Goal: Task Accomplishment & Management: Use online tool/utility

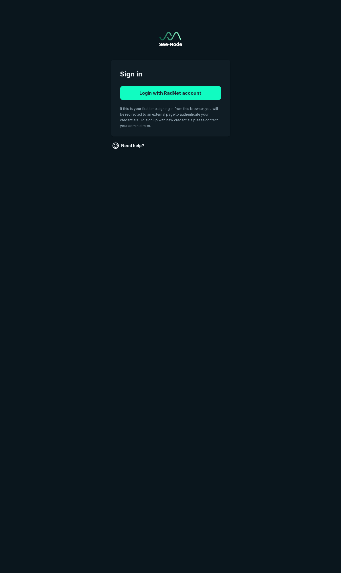
click at [180, 90] on button "Login with RadNet account" at bounding box center [170, 93] width 101 height 14
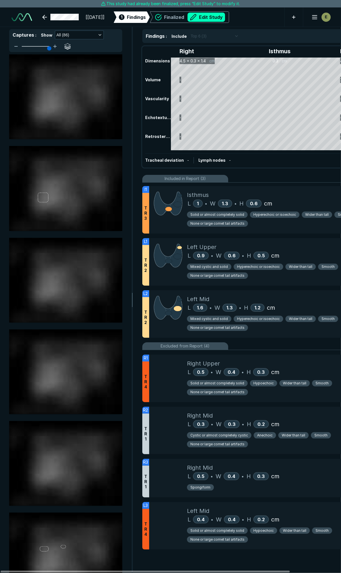
scroll to position [3178, 2268]
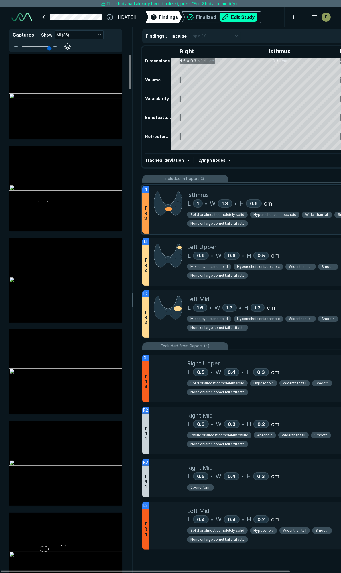
click at [282, 194] on div "Isthmus" at bounding box center [287, 194] width 200 height 9
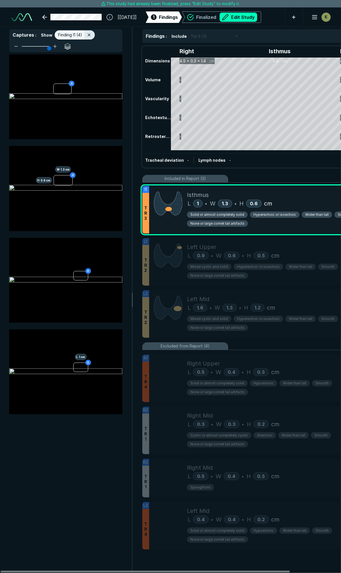
scroll to position [3005, 1234]
click at [292, 193] on div "Isthmus" at bounding box center [287, 194] width 200 height 9
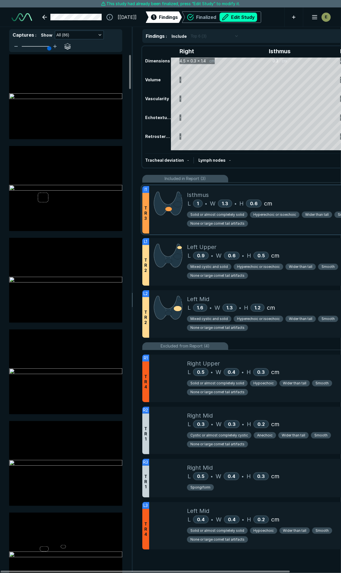
click at [312, 194] on div "Isthmus" at bounding box center [287, 194] width 200 height 9
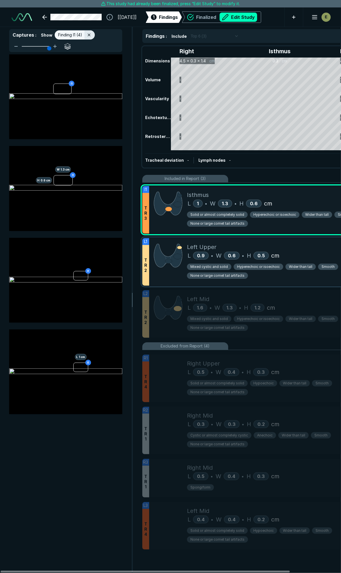
drag, startPoint x: 276, startPoint y: 250, endPoint x: 295, endPoint y: 247, distance: 19.0
click at [276, 250] on div "Left Upper" at bounding box center [287, 247] width 200 height 9
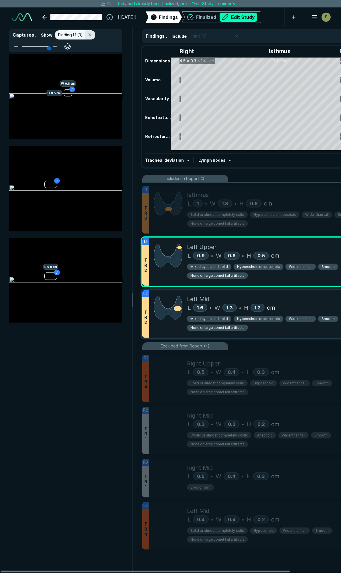
click at [314, 294] on div "Left Mid L 1.6 • W 1.3 • H 1.2 cm Mixed cystic and solid Hyperechoic or isoecho…" at bounding box center [287, 313] width 200 height 47
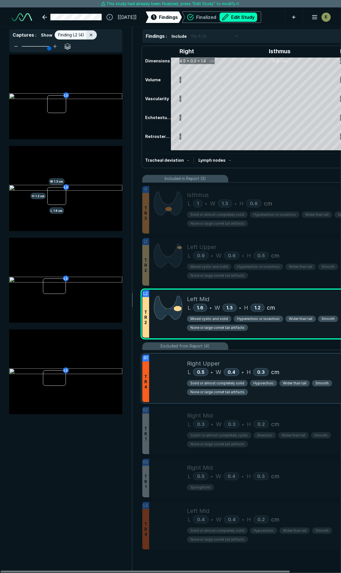
drag, startPoint x: 306, startPoint y: 374, endPoint x: 297, endPoint y: 366, distance: 12.0
click at [297, 366] on div "Right Upper L 0.5 • W 0.4 • H 0.3 cm Solid or almost completely solid Hypoechoi…" at bounding box center [287, 377] width 200 height 47
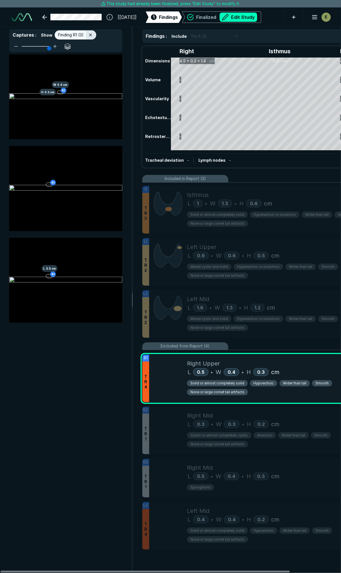
click at [250, 19] on button "Edit Study" at bounding box center [237, 17] width 37 height 9
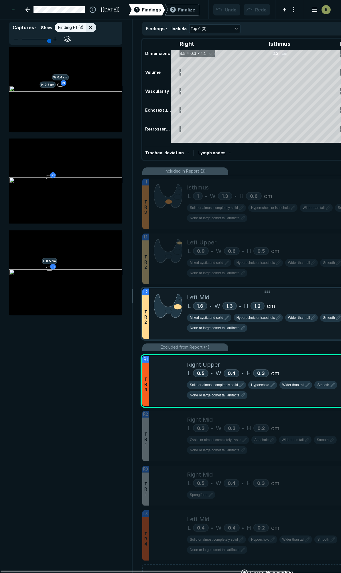
scroll to position [3212, 2268]
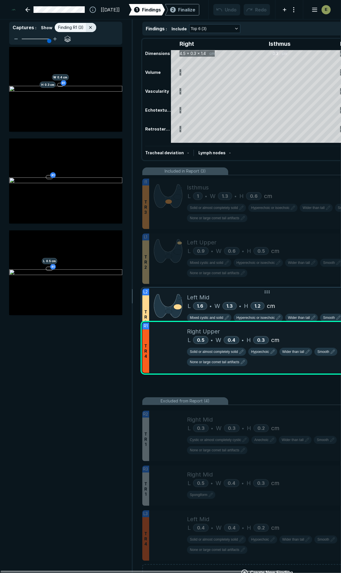
drag, startPoint x: 267, startPoint y: 357, endPoint x: 269, endPoint y: 325, distance: 32.1
click at [269, 322] on icon at bounding box center [266, 318] width 7 height 7
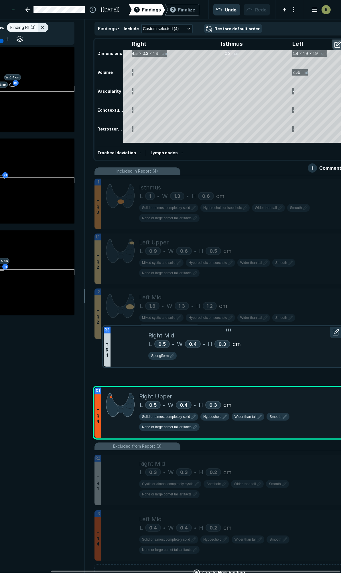
scroll to position [0, 59]
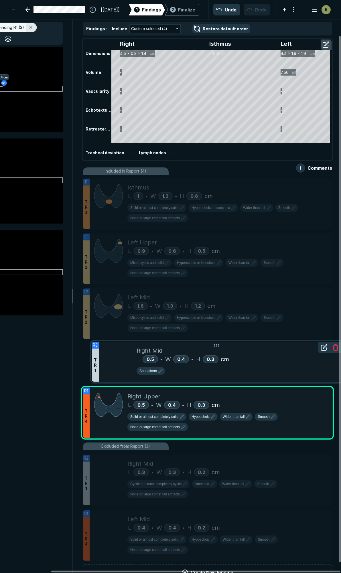
drag, startPoint x: 305, startPoint y: 473, endPoint x: 292, endPoint y: 349, distance: 124.6
click at [292, 349] on div "Right Mid" at bounding box center [236, 350] width 200 height 9
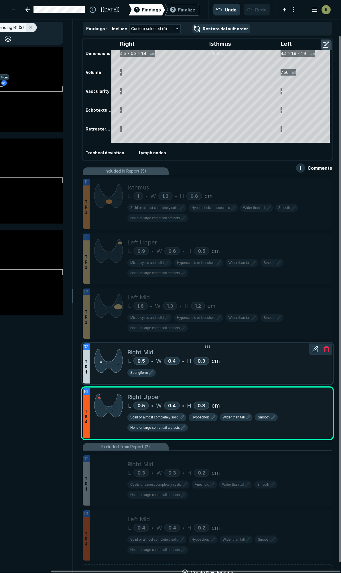
click at [249, 348] on div "Right Mid" at bounding box center [227, 352] width 200 height 9
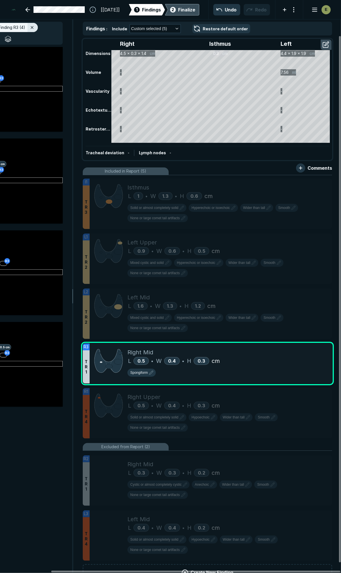
click at [176, 10] on div "2 Finalize" at bounding box center [182, 9] width 26 height 11
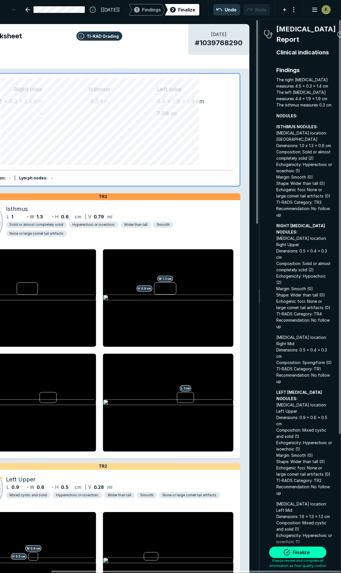
scroll to position [3191, 1033]
click at [294, 555] on button "Finalize" at bounding box center [297, 551] width 57 height 11
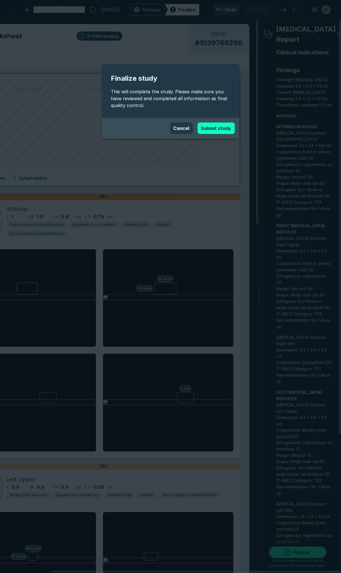
click at [215, 129] on button "Submit study" at bounding box center [215, 127] width 37 height 11
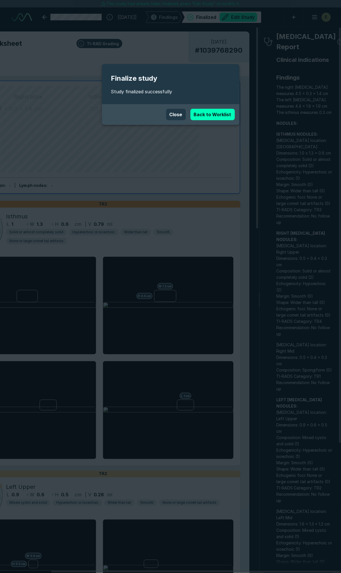
scroll to position [3178, 2268]
click at [202, 111] on link "Back to Worklist" at bounding box center [212, 114] width 44 height 11
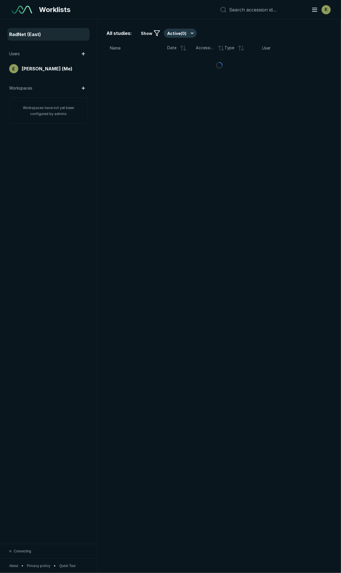
scroll to position [3212, 2268]
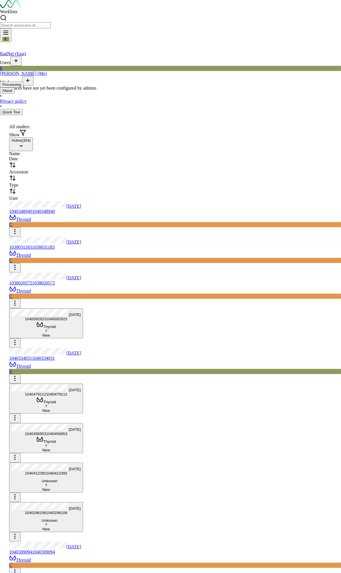
scroll to position [3120, 1739]
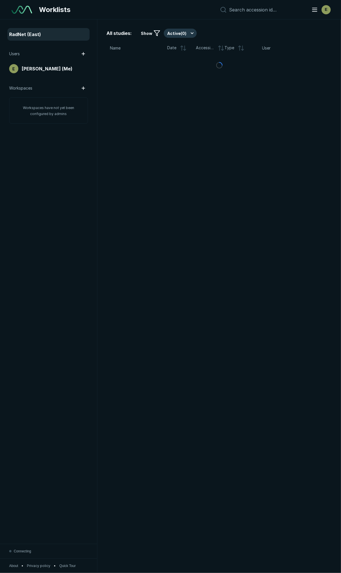
scroll to position [3120, 1739]
